Goal: Find contact information: Find contact information

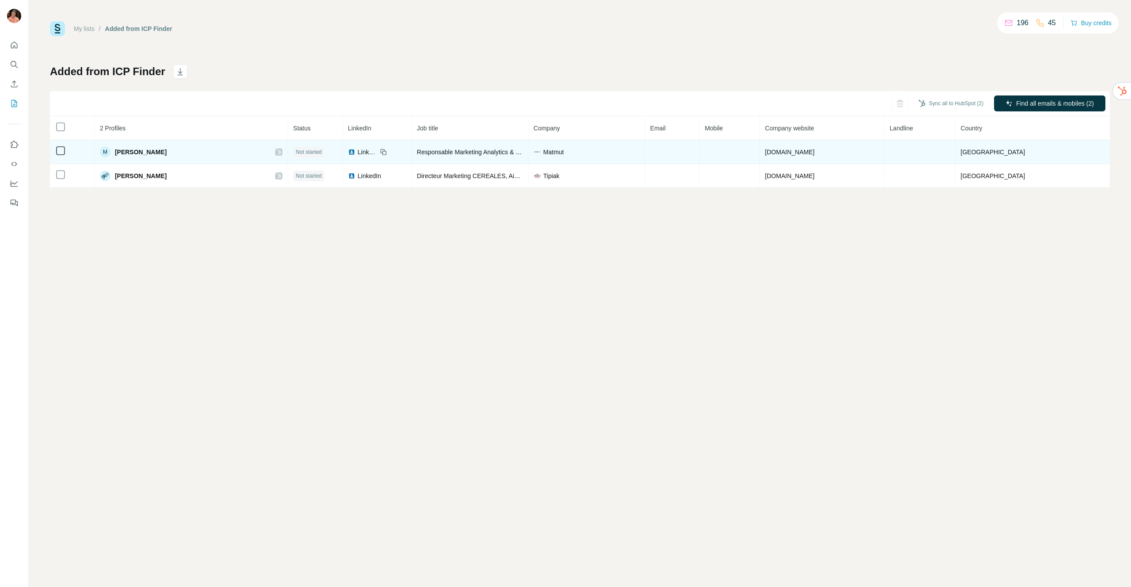
click at [125, 152] on span "[PERSON_NAME]" at bounding box center [141, 152] width 52 height 9
click at [377, 149] on span "LinkedIn" at bounding box center [367, 152] width 19 height 9
click at [281, 151] on icon at bounding box center [278, 151] width 5 height 7
